Goal: Transaction & Acquisition: Purchase product/service

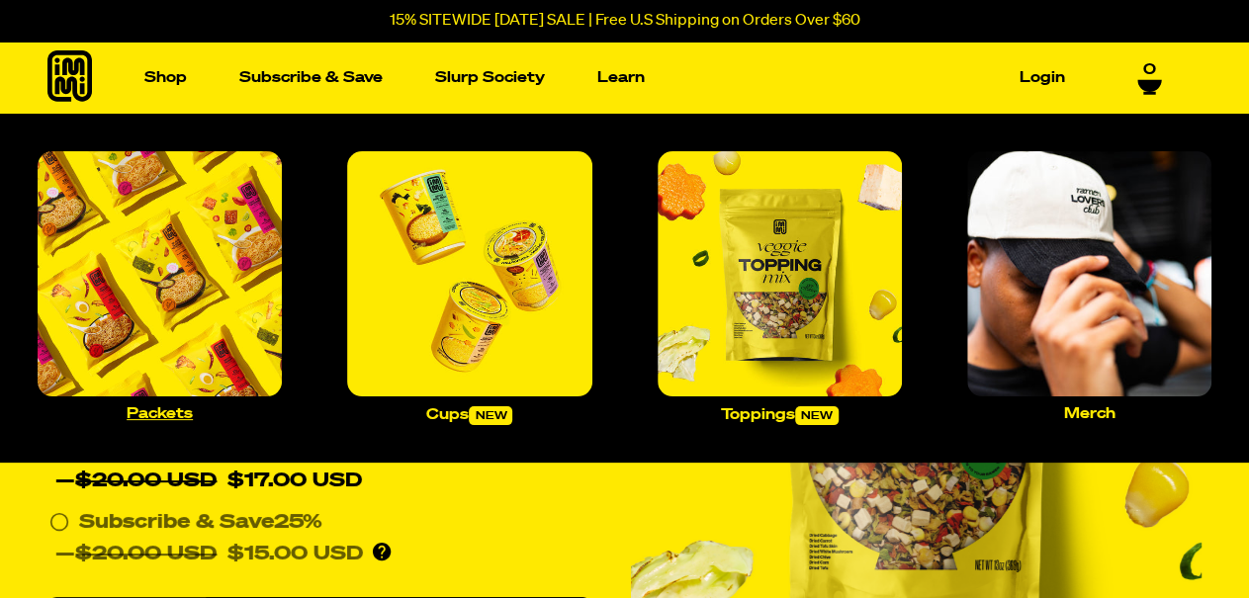
click at [157, 263] on img "Main navigation" at bounding box center [160, 273] width 244 height 244
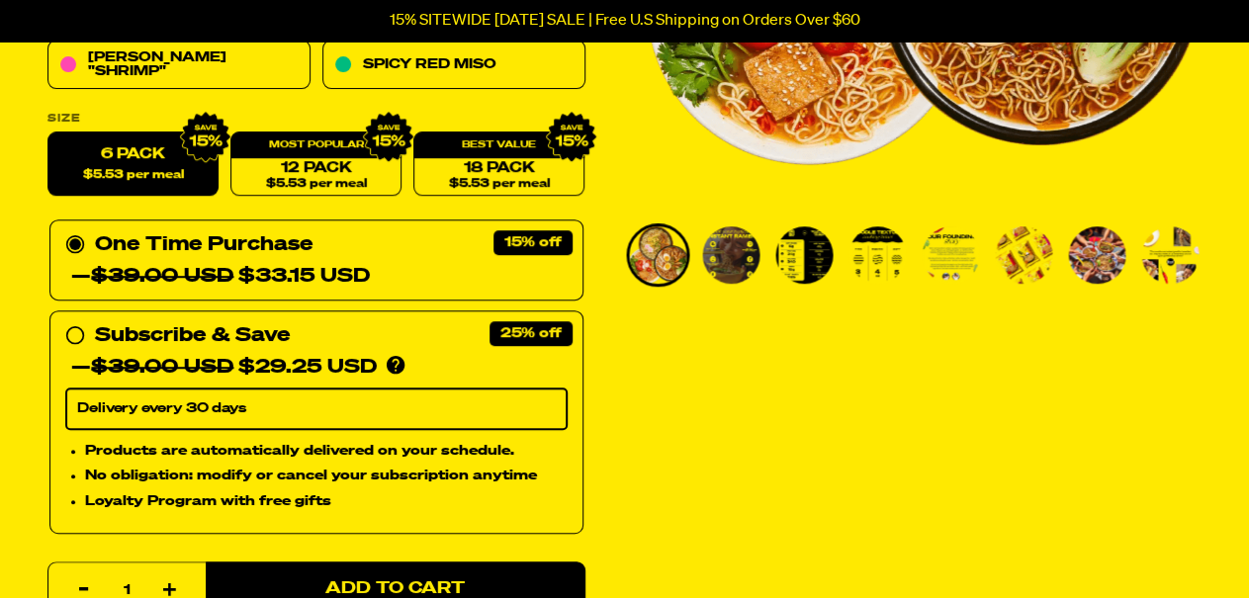
scroll to position [514, 0]
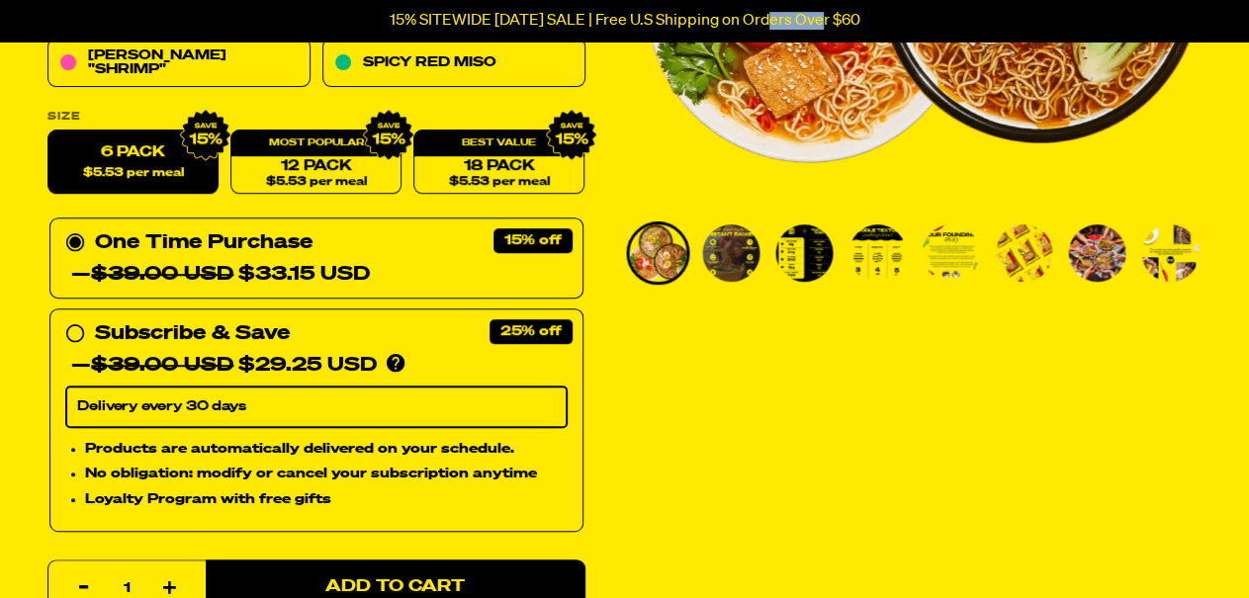
click at [784, 27] on p "15% SITEWIDE [DATE] SALE | Free U.S Shipping on Orders Over $60" at bounding box center [625, 21] width 471 height 18
